Goal: Check status: Check status

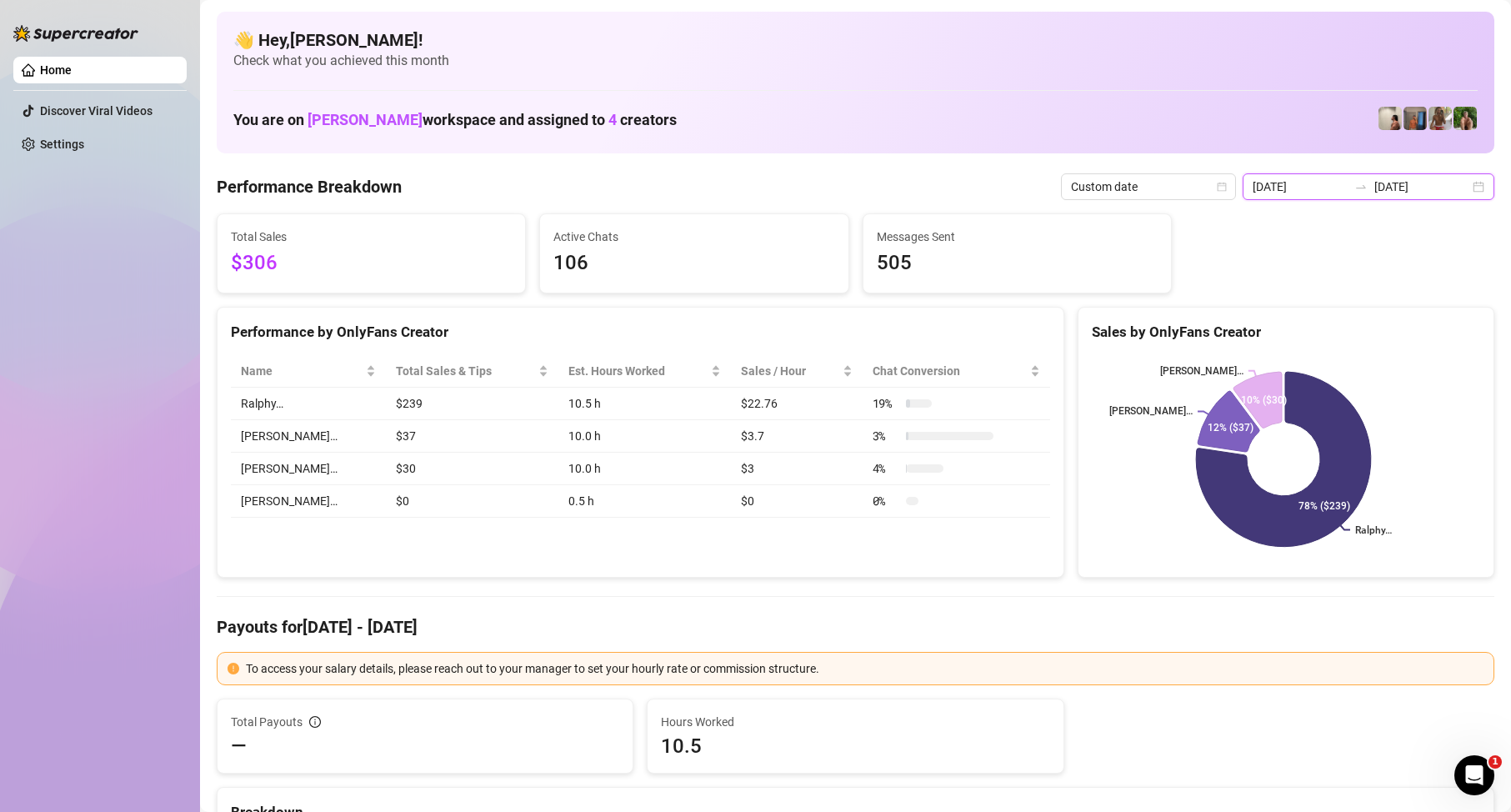
click at [1410, 184] on input "[DATE]" at bounding box center [1421, 187] width 95 height 18
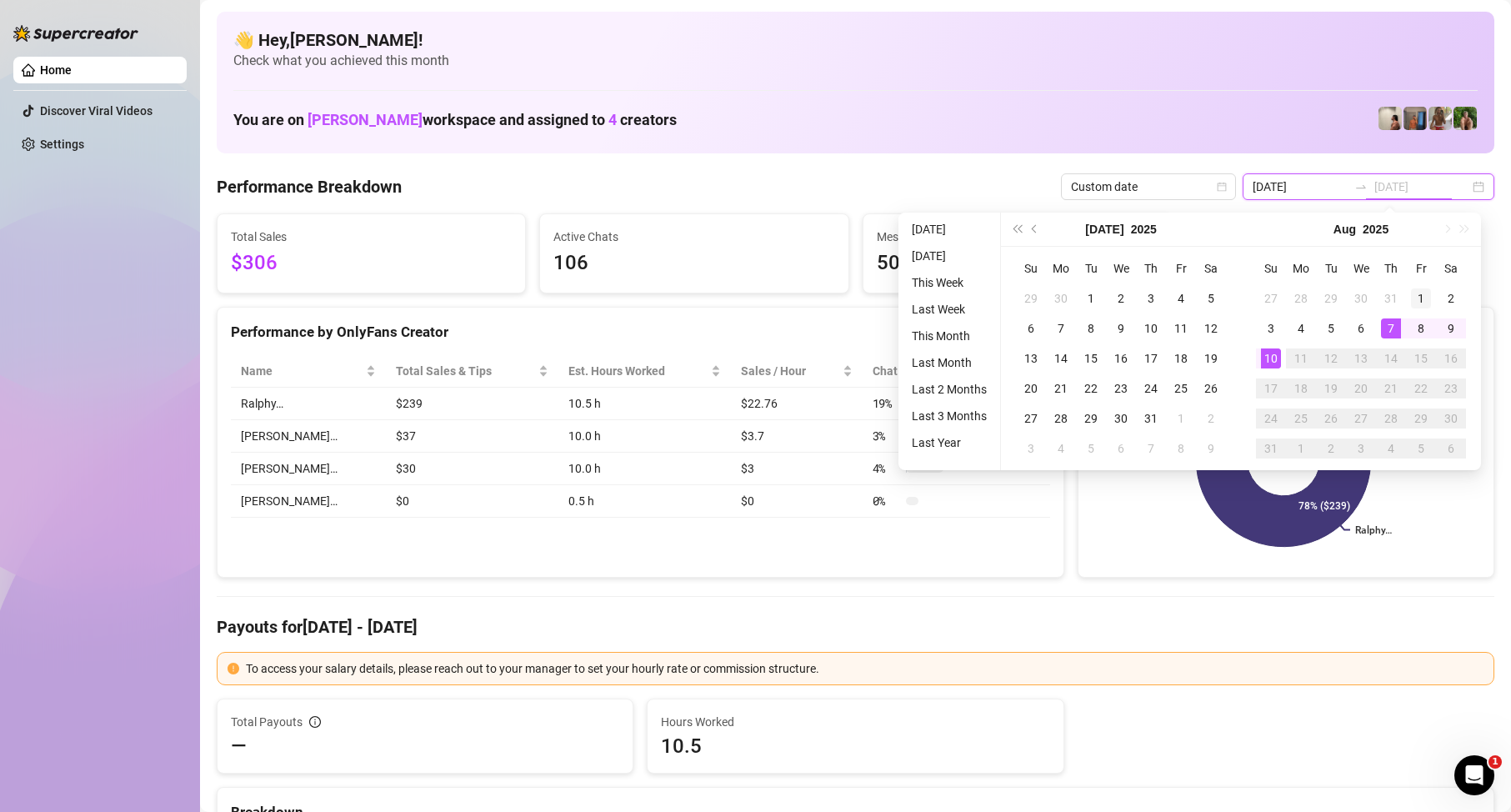
type input "[DATE]"
click at [1411, 301] on div "1" at bounding box center [1421, 298] width 20 height 20
type input "[DATE]"
click at [1274, 357] on div "10" at bounding box center [1271, 358] width 20 height 20
type input "[DATE]"
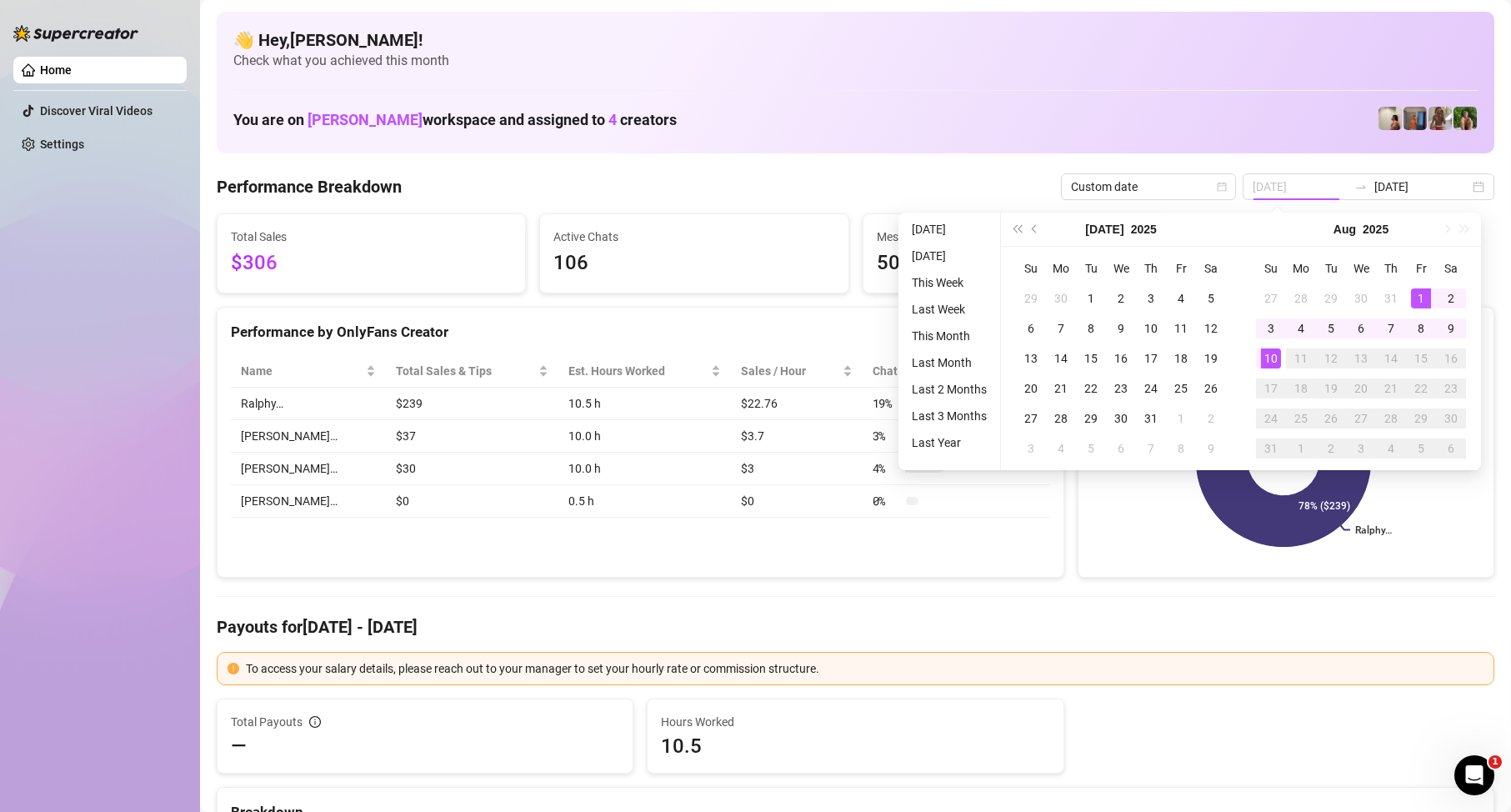
type input "[DATE]"
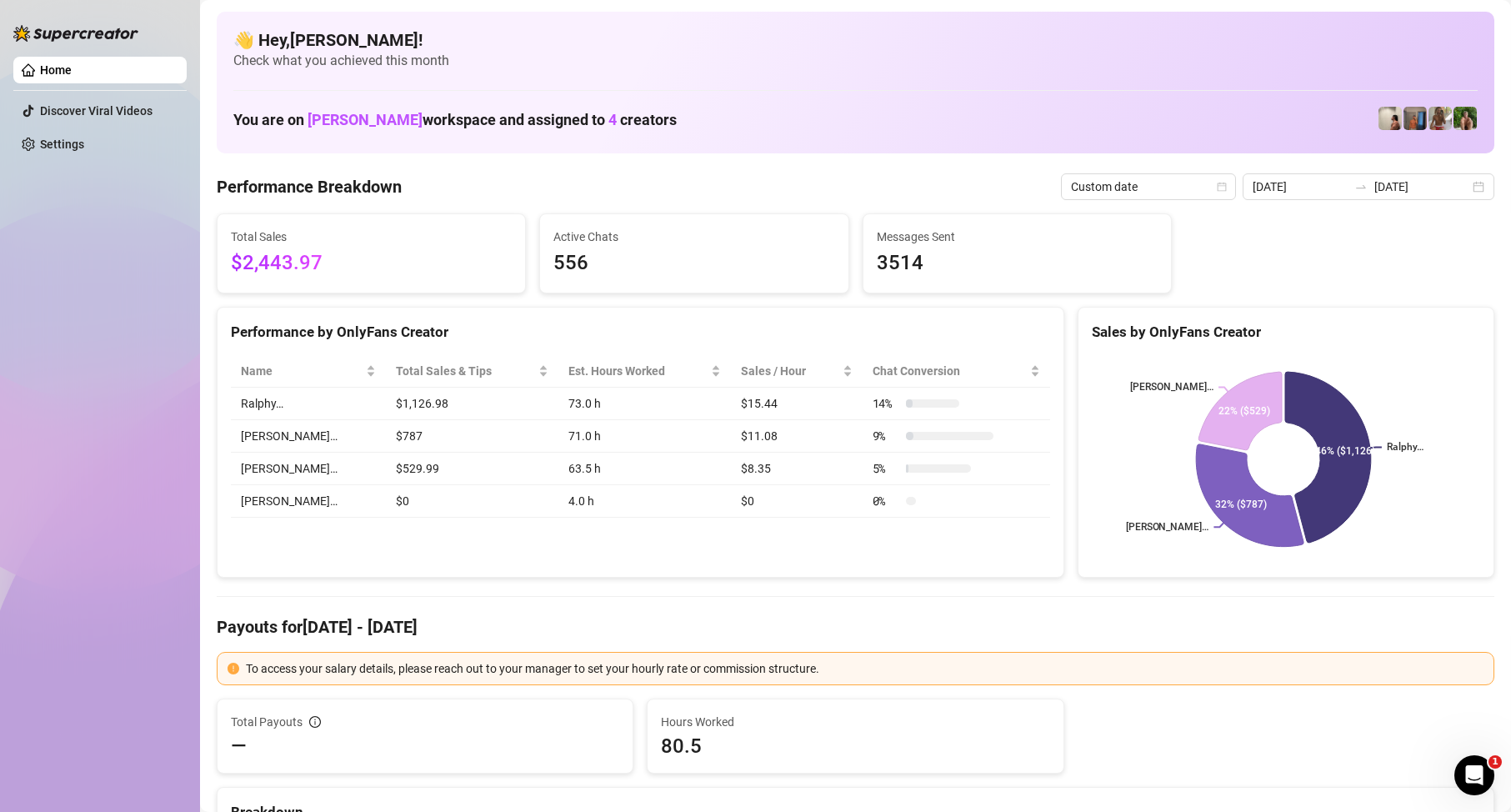
drag, startPoint x: 35, startPoint y: 290, endPoint x: 109, endPoint y: 285, distance: 74.2
click at [41, 288] on div "Home Discover Viral Videos Settings" at bounding box center [100, 398] width 173 height 797
click at [146, 360] on div "Home Discover Viral Videos Settings" at bounding box center [100, 398] width 173 height 797
